Goal: Find specific page/section

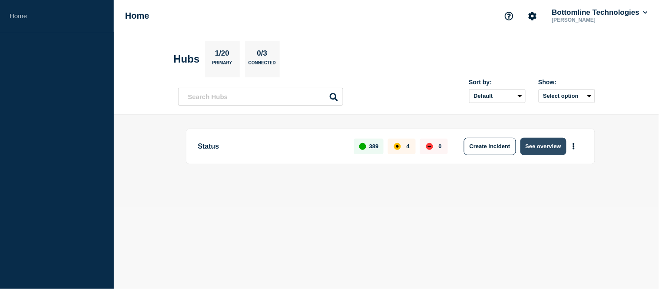
click at [532, 146] on button "See overview" at bounding box center [543, 146] width 46 height 17
click at [530, 148] on button "See overview" at bounding box center [543, 146] width 46 height 17
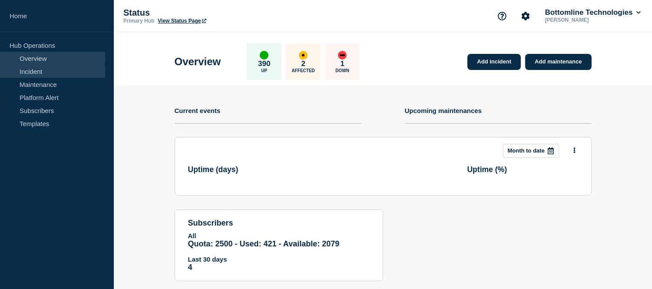
click at [30, 72] on link "Incident" at bounding box center [52, 71] width 105 height 13
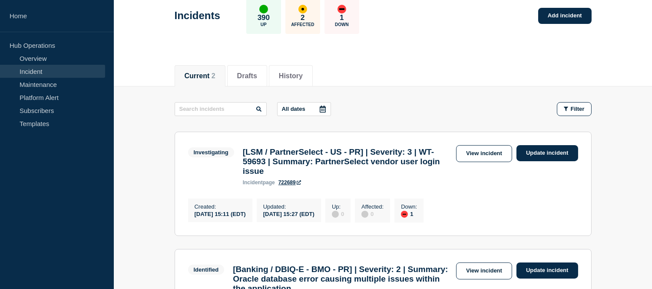
scroll to position [193, 0]
